Goal: Find specific page/section: Find specific page/section

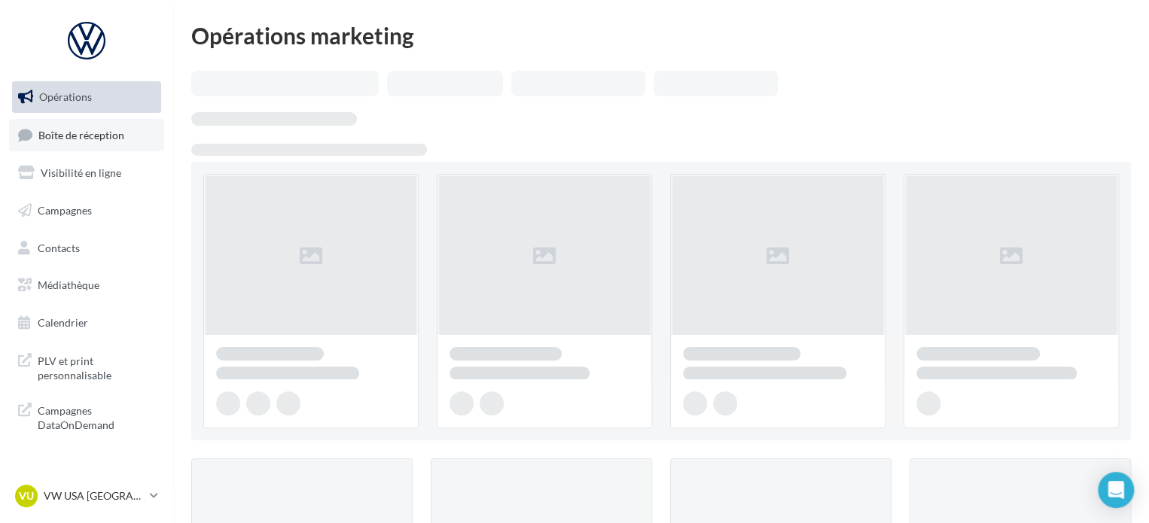
click at [75, 137] on span "Boîte de réception" at bounding box center [81, 134] width 86 height 13
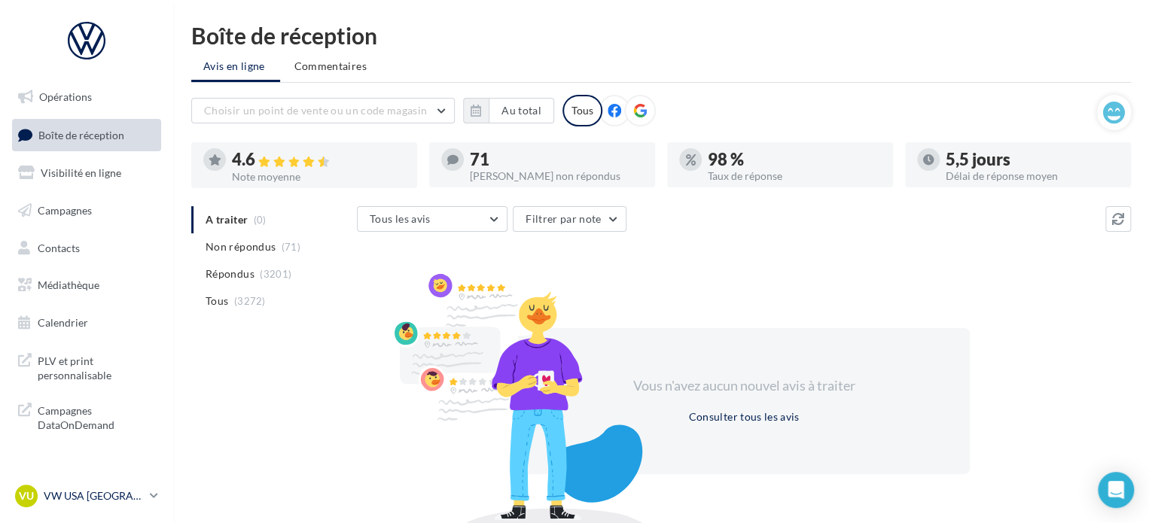
click at [111, 492] on p "VW USA [GEOGRAPHIC_DATA]" at bounding box center [94, 496] width 100 height 15
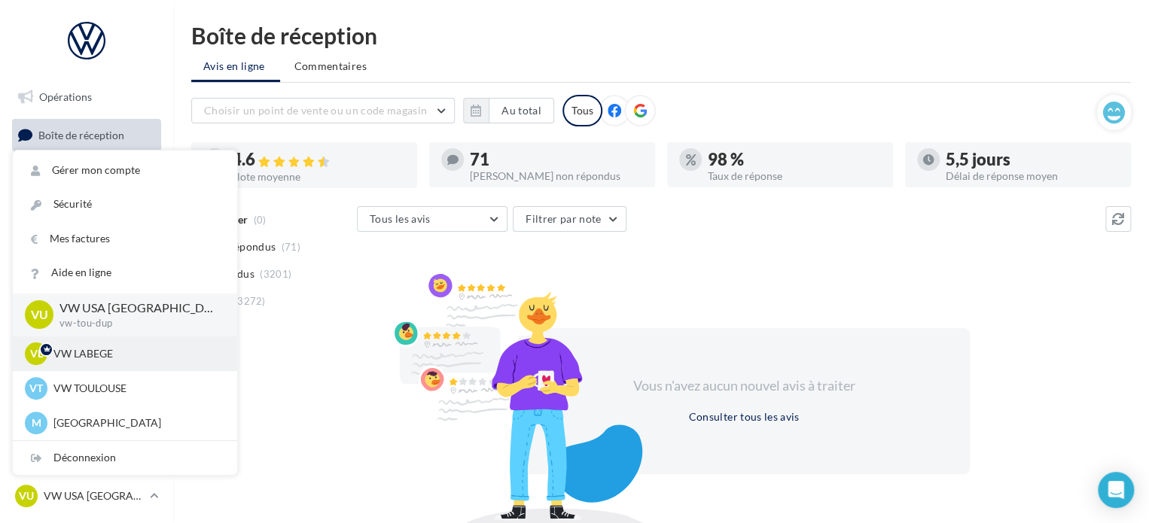
click at [100, 352] on p "VW LABEGE" at bounding box center [136, 353] width 166 height 15
